Goal: Information Seeking & Learning: Learn about a topic

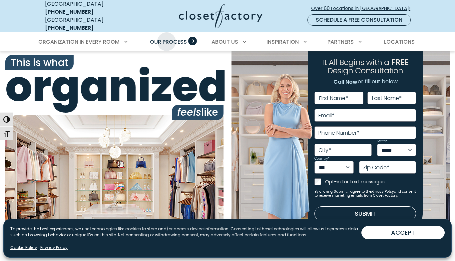
click at [167, 38] on span "Our Process" at bounding box center [168, 42] width 37 height 8
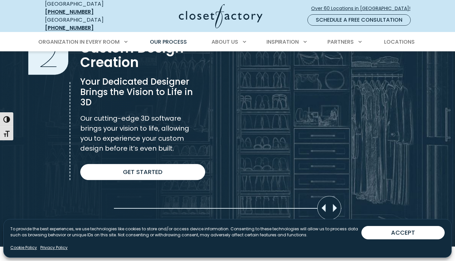
scroll to position [500, 0]
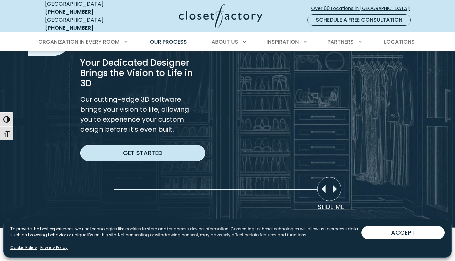
click at [150, 145] on link "Get Started" at bounding box center [142, 153] width 125 height 16
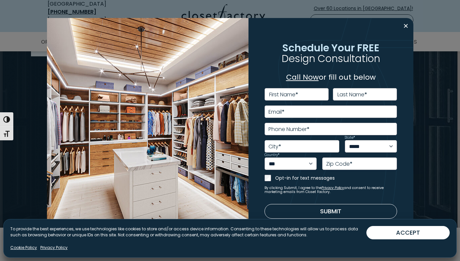
click at [106, 253] on div "Manage Consent To provide the best experiences, we use technologies like cookie…" at bounding box center [229, 238] width 453 height 39
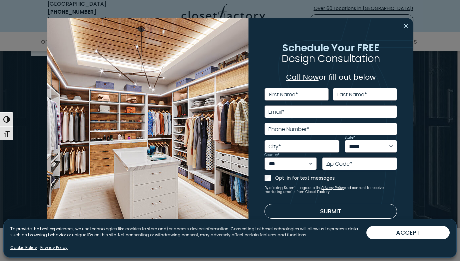
click at [405, 24] on button "Close modal" at bounding box center [406, 26] width 10 height 11
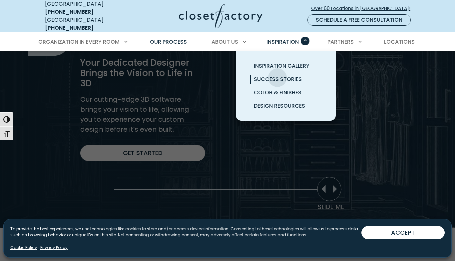
click at [278, 75] on span "Success Stories" at bounding box center [278, 79] width 48 height 8
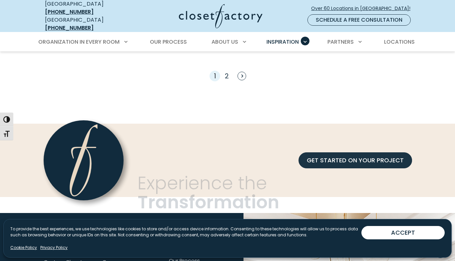
scroll to position [566, 0]
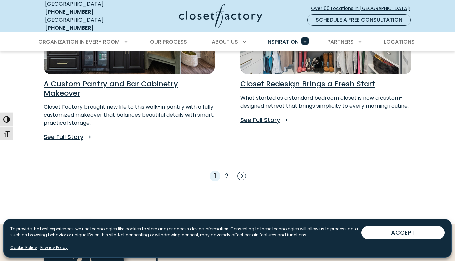
click at [225, 171] on li "2" at bounding box center [227, 176] width 7 height 10
click at [227, 171] on link "2" at bounding box center [227, 175] width 4 height 9
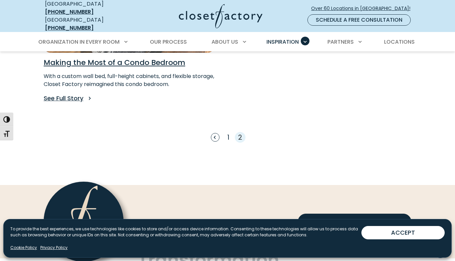
scroll to position [167, 0]
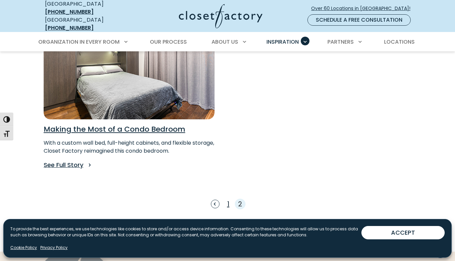
click at [228, 199] on link "1" at bounding box center [228, 203] width 2 height 9
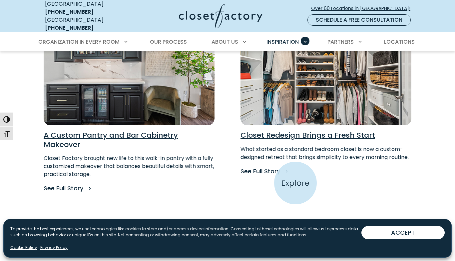
scroll to position [533, 0]
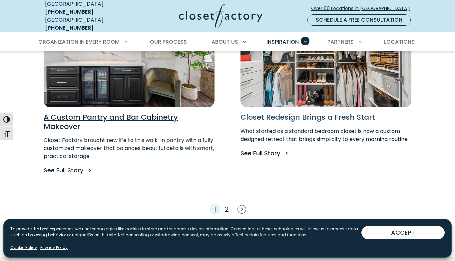
click at [297, 113] on h3 "Closet Redesign Brings a Fresh Start" at bounding box center [326, 117] width 171 height 9
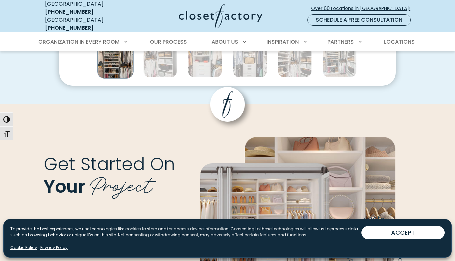
scroll to position [700, 0]
